Goal: Information Seeking & Learning: Learn about a topic

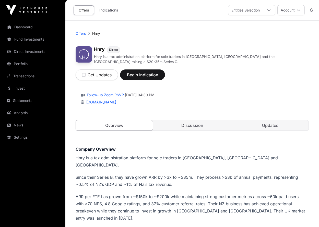
click at [22, 27] on link "Dashboard" at bounding box center [32, 26] width 57 height 11
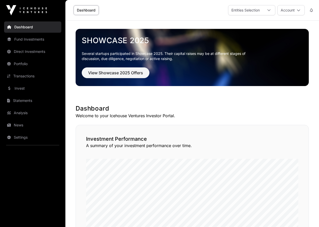
click at [28, 38] on link "Fund Investments" at bounding box center [32, 39] width 57 height 11
click at [29, 38] on link "Fund Investments" at bounding box center [32, 39] width 57 height 11
click at [18, 63] on link "Portfolio" at bounding box center [32, 63] width 57 height 11
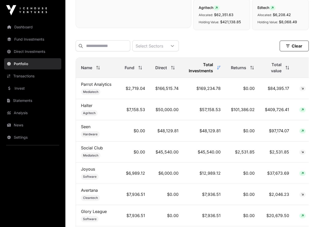
scroll to position [179, 0]
click at [99, 65] on div "Name" at bounding box center [97, 67] width 33 height 6
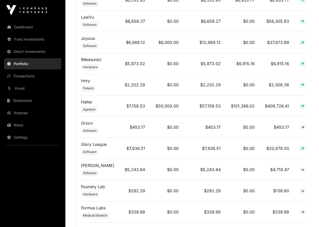
scroll to position [831, 0]
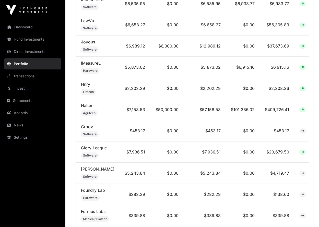
click at [86, 82] on link "Hnry" at bounding box center [85, 84] width 9 height 5
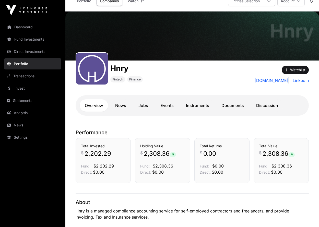
scroll to position [9, 0]
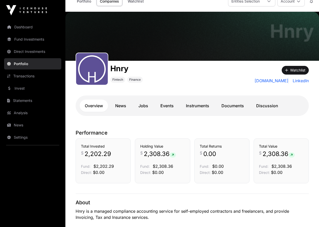
click at [199, 104] on link "Instruments" at bounding box center [197, 106] width 33 height 12
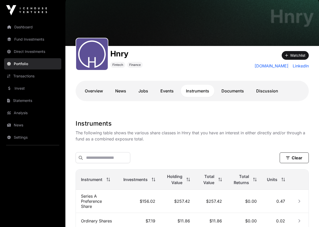
scroll to position [24, 0]
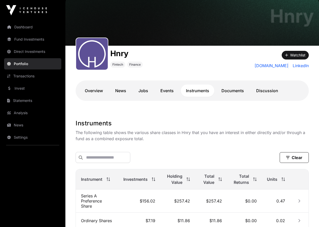
click at [232, 91] on link "Documents" at bounding box center [233, 91] width 33 height 12
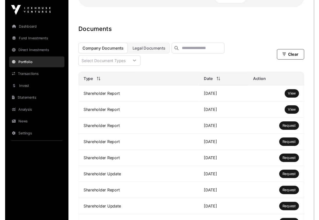
scroll to position [115, 0]
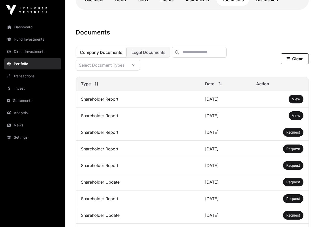
click at [297, 99] on span "View" at bounding box center [296, 99] width 8 height 4
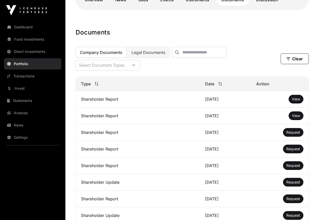
click at [28, 38] on link "Fund Investments" at bounding box center [32, 39] width 57 height 11
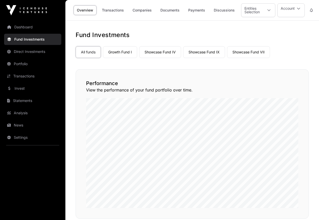
click at [121, 52] on link "Growth Fund I" at bounding box center [120, 52] width 34 height 12
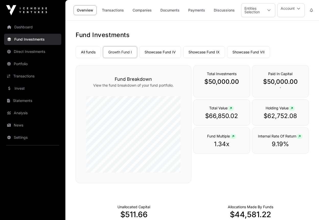
click at [146, 9] on link "Companies" at bounding box center [142, 10] width 26 height 10
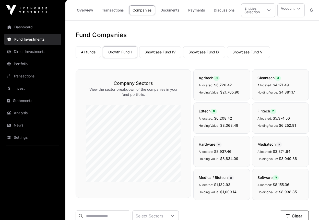
click at [209, 51] on link "Showcase Fund IX" at bounding box center [204, 52] width 42 height 12
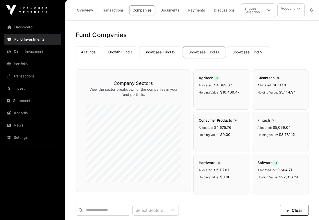
click at [246, 51] on link "Showcase Fund VII" at bounding box center [248, 52] width 43 height 12
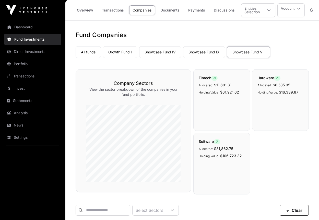
click at [162, 51] on link "Showcase Fund IV" at bounding box center [160, 52] width 42 height 12
